Goal: Information Seeking & Learning: Find specific fact

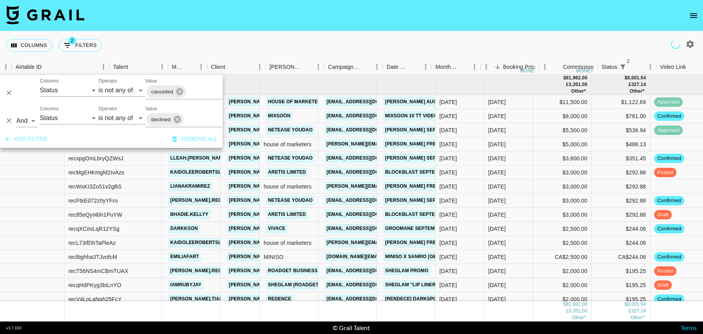
select select "status"
select select "isNotAnyOf"
select select "status"
select select "isNotAnyOf"
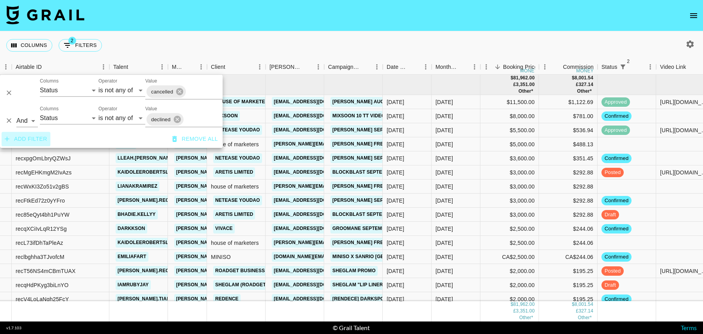
click at [30, 137] on button "Add filter" at bounding box center [26, 139] width 49 height 14
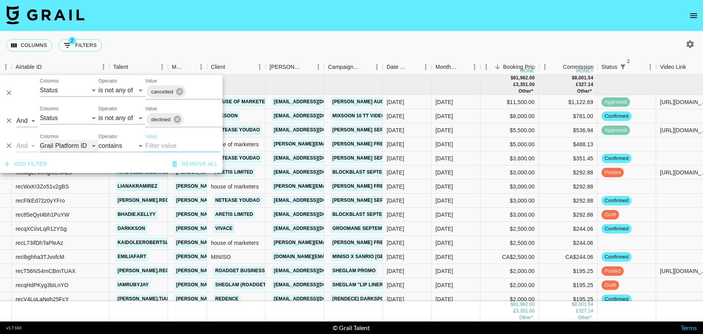
click at [54, 149] on select "Grail Platform ID Airtable ID Talent Manager Client [PERSON_NAME] Campaign (Typ…" at bounding box center [69, 145] width 59 height 12
select select "talentName"
click at [40, 139] on select "Grail Platform ID Airtable ID Talent Manager Client [PERSON_NAME] Campaign (Typ…" at bounding box center [69, 145] width 59 height 12
click at [154, 143] on input "Value" at bounding box center [182, 145] width 74 height 12
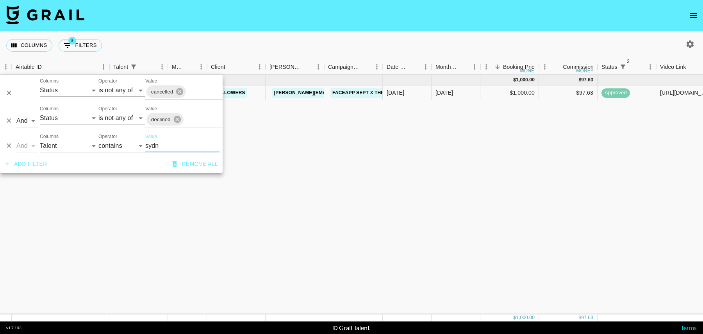
type input "sydn"
click at [521, 91] on div "$1,000.00" at bounding box center [509, 93] width 59 height 14
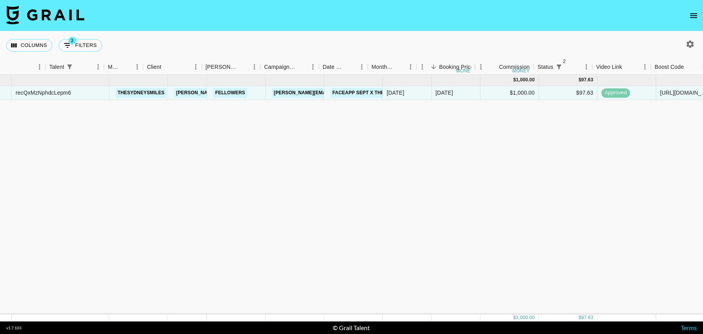
scroll to position [0, 564]
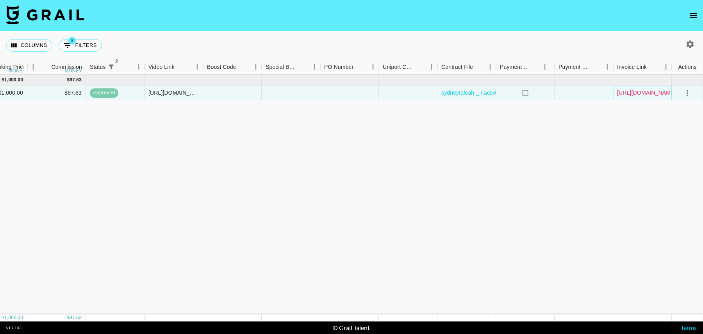
click at [662, 92] on link "[URL][DOMAIN_NAME]" at bounding box center [646, 93] width 59 height 8
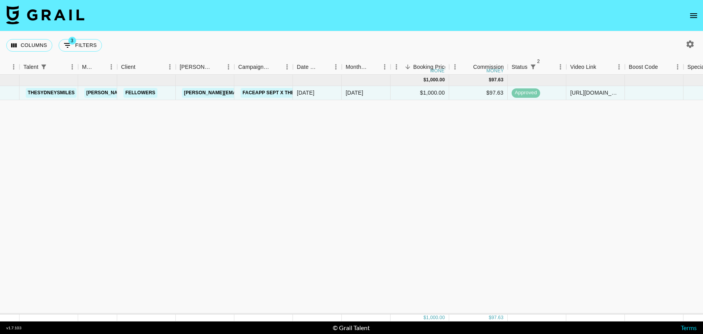
scroll to position [0, 0]
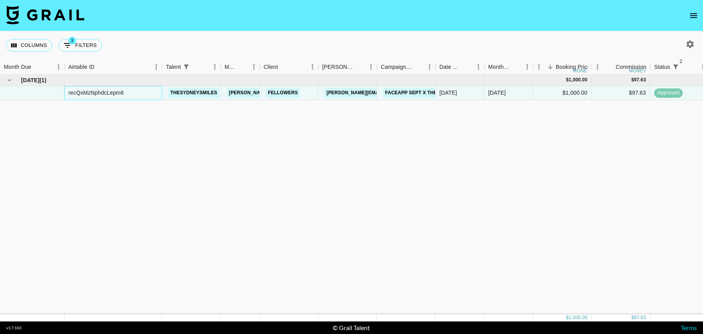
click at [88, 92] on div "recQxMzNphdcLepm6" at bounding box center [95, 93] width 55 height 8
copy div "recQxMzNphdcLepm6"
